Goal: Information Seeking & Learning: Learn about a topic

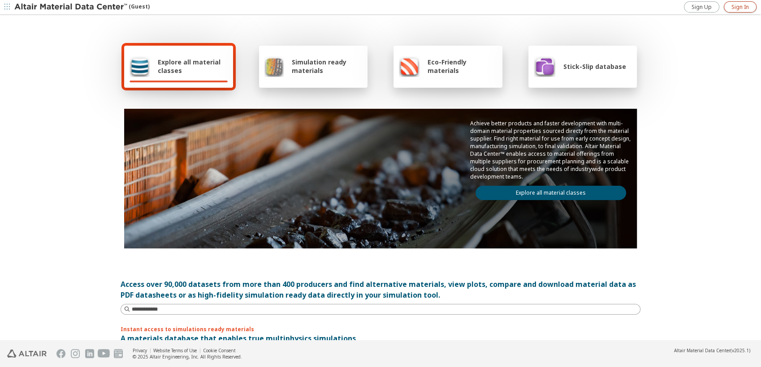
click at [730, 12] on link "Sign In" at bounding box center [740, 6] width 33 height 11
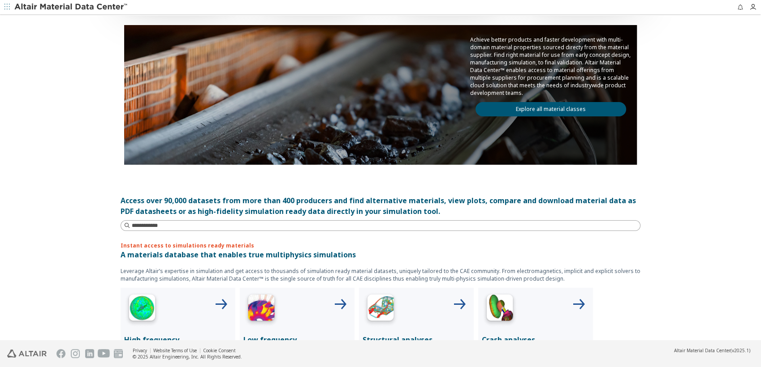
scroll to position [50, 0]
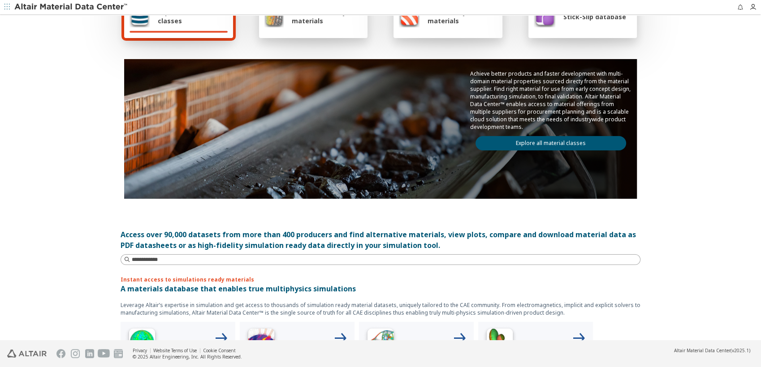
click at [528, 141] on link "Explore all material classes" at bounding box center [550, 143] width 151 height 14
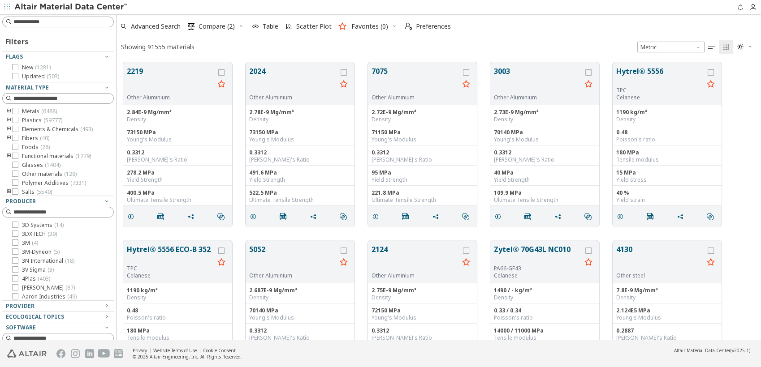
scroll to position [277, 636]
click at [7, 5] on icon "button" at bounding box center [6, 6] width 5 height 5
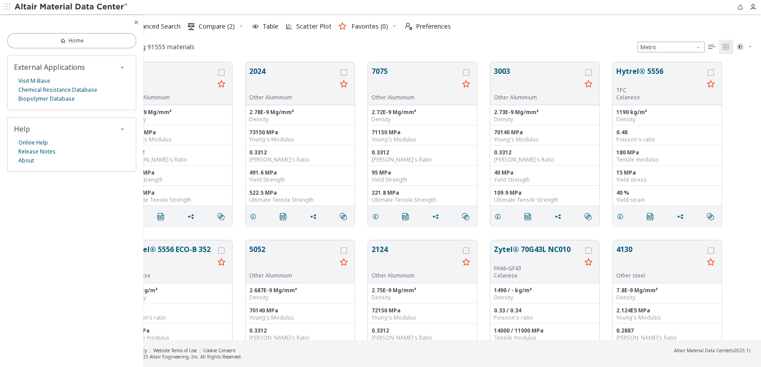
click at [6, 3] on span "button" at bounding box center [7, 7] width 9 height 14
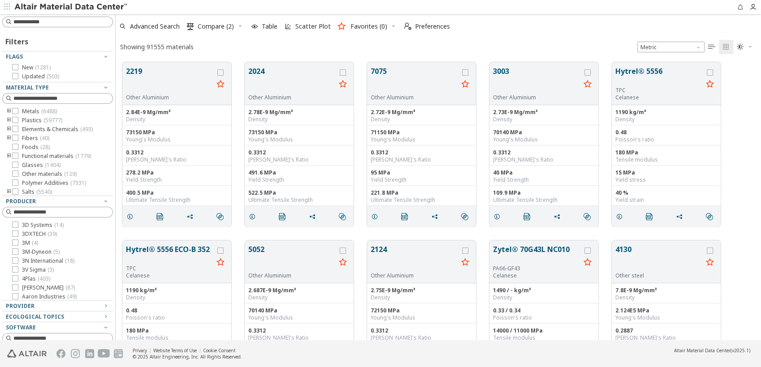
scroll to position [277, 638]
drag, startPoint x: 113, startPoint y: 53, endPoint x: 116, endPoint y: 44, distance: 8.8
click at [116, 44] on div "Filters Flags New ( 1281 ) Updated ( 503 ) Material Type Metals ( 6488 ) Plasti…" at bounding box center [380, 177] width 761 height 326
